Goal: Task Accomplishment & Management: Manage account settings

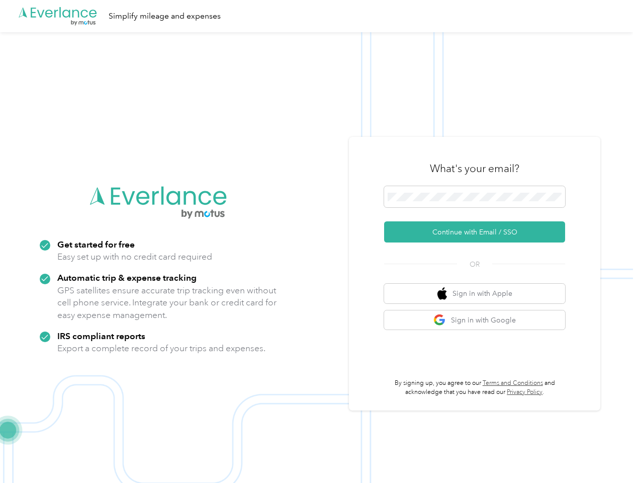
click at [319, 241] on img at bounding box center [316, 273] width 633 height 483
click at [319, 16] on div ".cls-1 { fill: #00adee; } .cls-2 { fill: #fff; } .cls-3 { fill: #707372; } .cls…" at bounding box center [316, 16] width 633 height 32
click at [479, 232] on button "Continue with Email / SSO" at bounding box center [474, 231] width 181 height 21
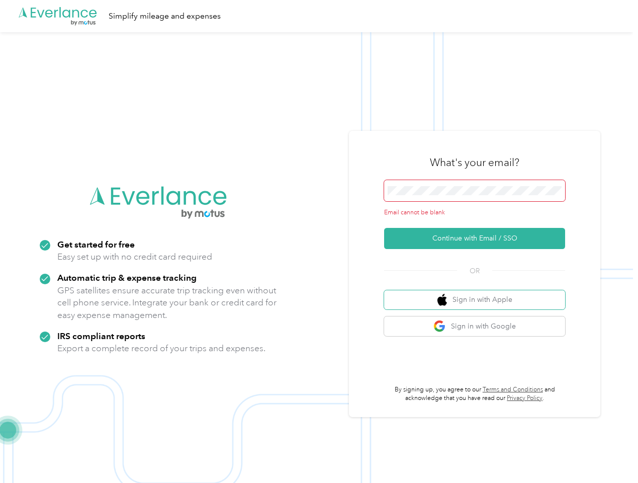
click at [479, 293] on button "Sign in with Apple" at bounding box center [474, 300] width 181 height 20
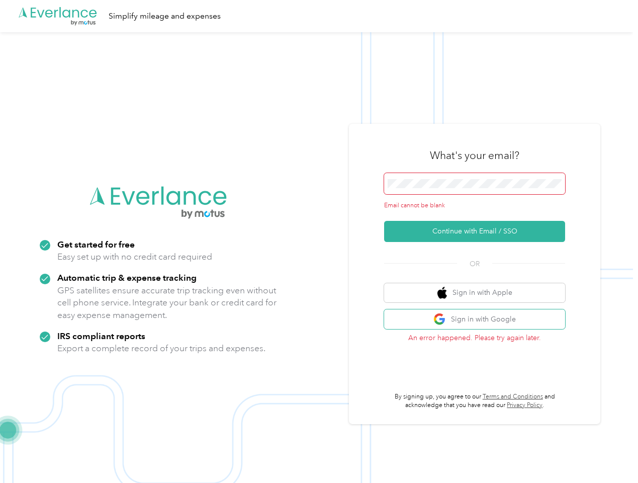
click at [479, 320] on button "Sign in with Google" at bounding box center [474, 319] width 181 height 20
